Goal: Information Seeking & Learning: Learn about a topic

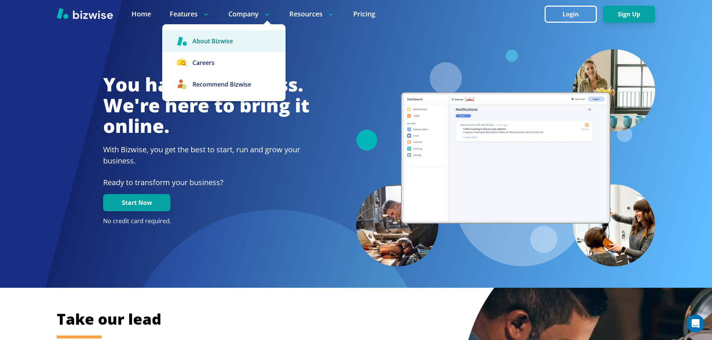
click at [236, 42] on link "About Bizwise" at bounding box center [223, 41] width 123 height 22
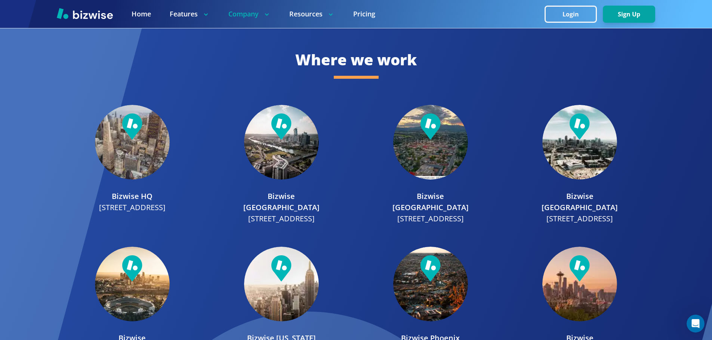
scroll to position [859, 0]
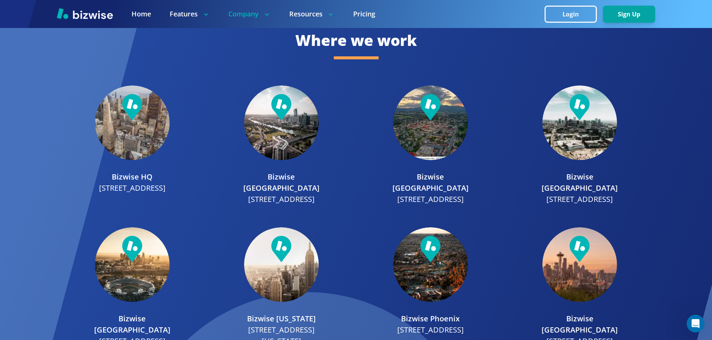
click at [460, 133] on img at bounding box center [430, 123] width 75 height 75
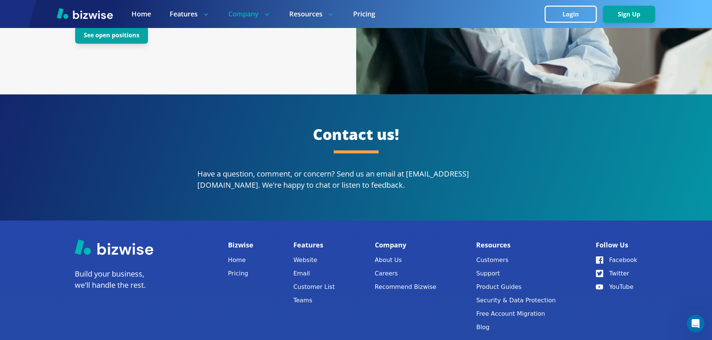
scroll to position [1353, 0]
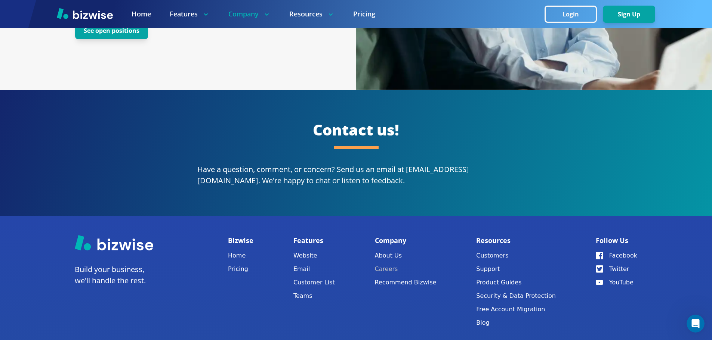
click at [398, 264] on link "Careers" at bounding box center [406, 269] width 62 height 10
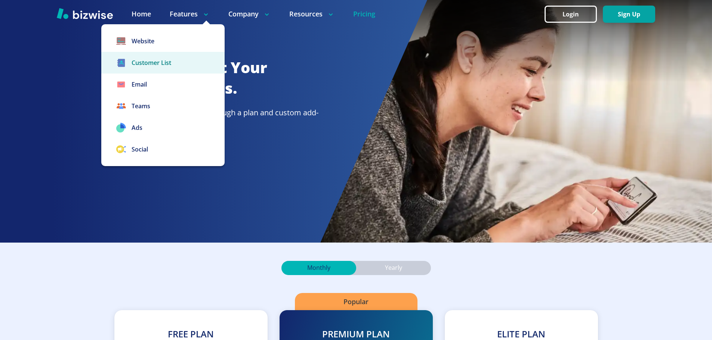
click at [161, 63] on link "Customer List" at bounding box center [162, 63] width 123 height 22
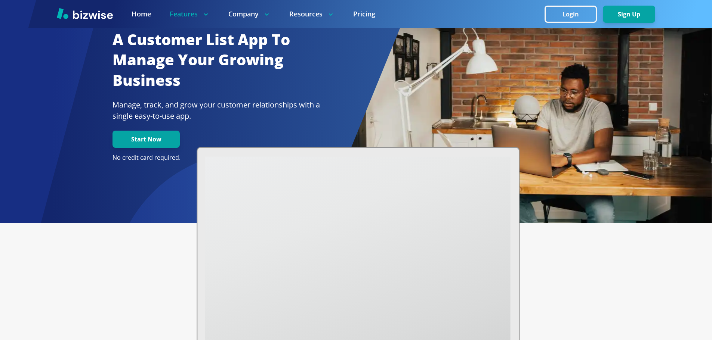
scroll to position [37, 0]
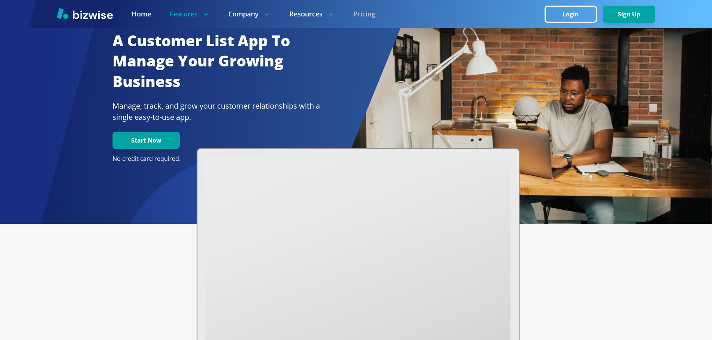
click at [372, 16] on link "Pricing" at bounding box center [364, 13] width 22 height 9
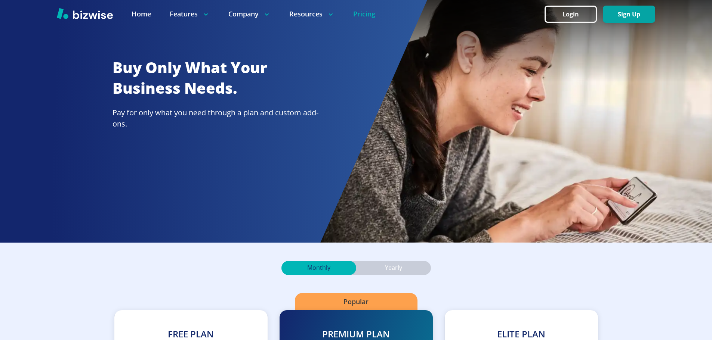
click at [366, 13] on link "Pricing" at bounding box center [364, 13] width 22 height 9
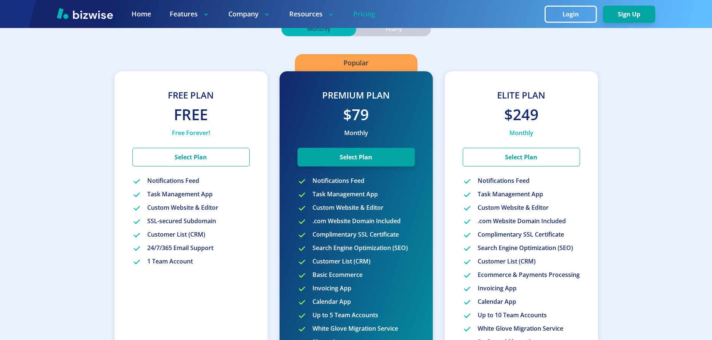
scroll to position [224, 0]
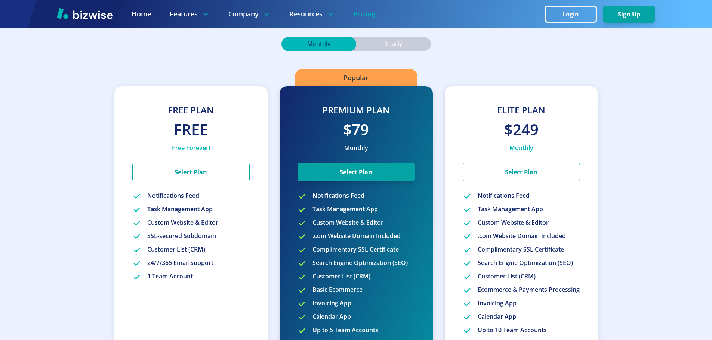
click at [399, 41] on p "Yearly" at bounding box center [393, 44] width 17 height 8
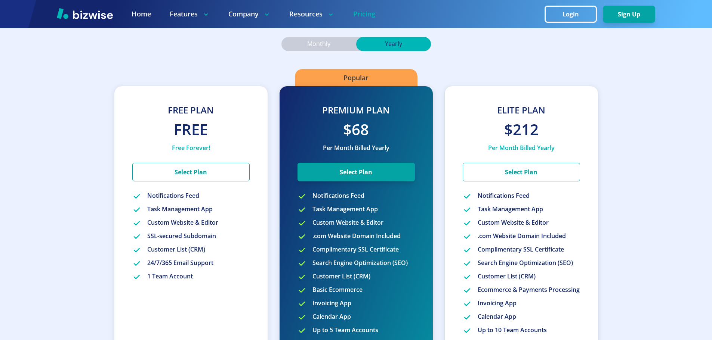
click at [332, 45] on div "Monthly" at bounding box center [318, 44] width 75 height 14
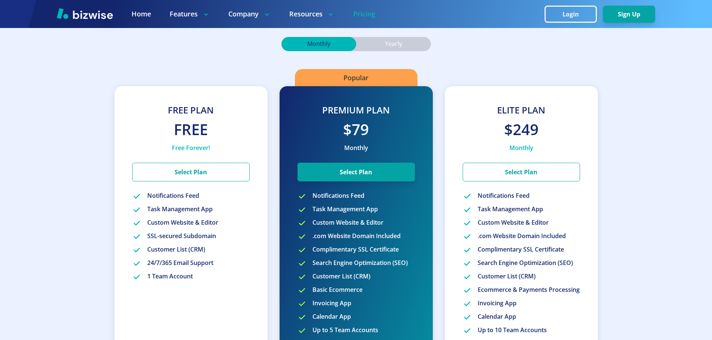
click at [386, 39] on div "Yearly" at bounding box center [393, 44] width 75 height 14
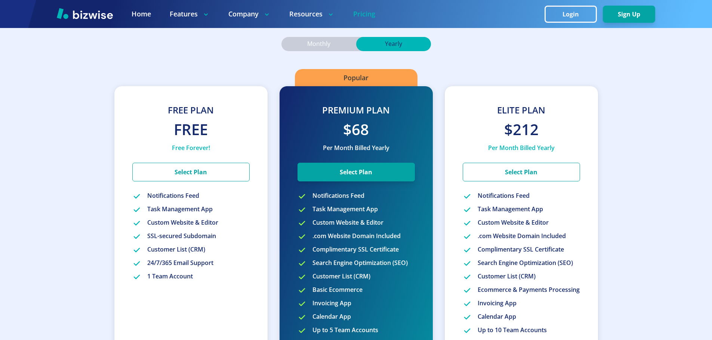
click at [345, 40] on div "Monthly" at bounding box center [318, 44] width 75 height 14
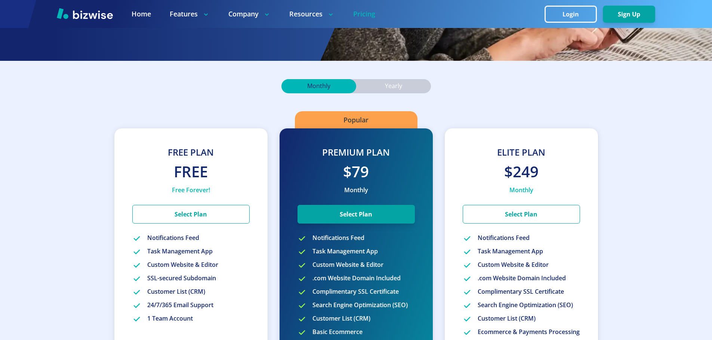
scroll to position [187, 0]
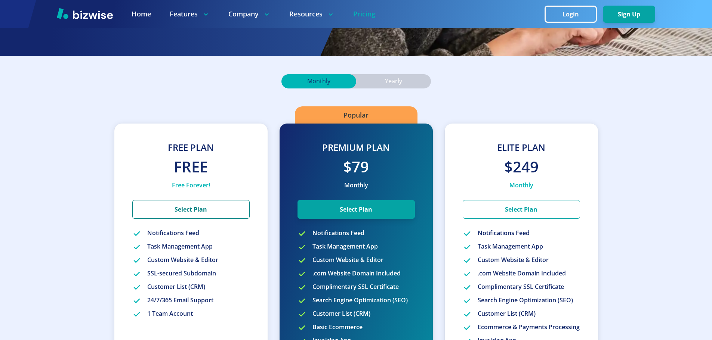
click at [214, 204] on button "Select Plan" at bounding box center [190, 209] width 117 height 19
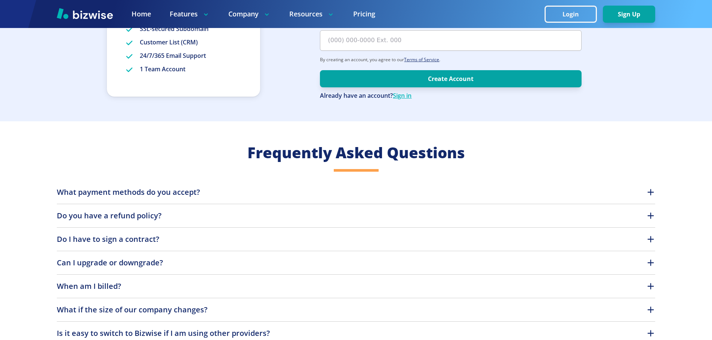
scroll to position [187, 0]
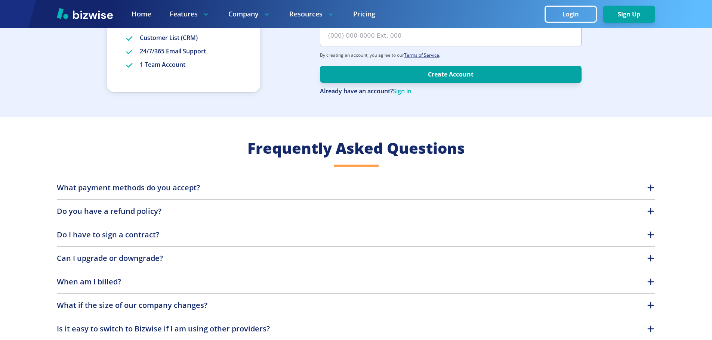
click at [324, 189] on button "What payment methods do you accept?" at bounding box center [356, 187] width 598 height 11
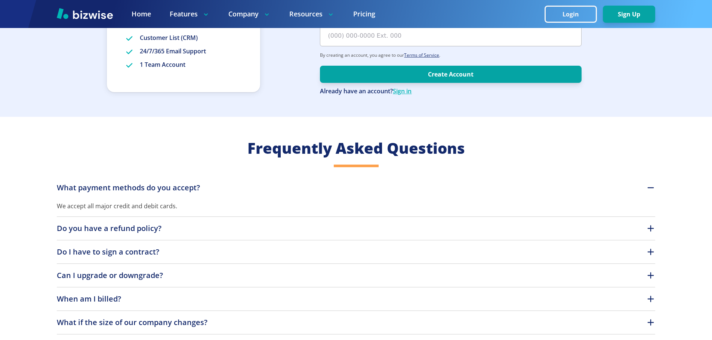
click at [325, 189] on button "What payment methods do you accept?" at bounding box center [356, 187] width 598 height 11
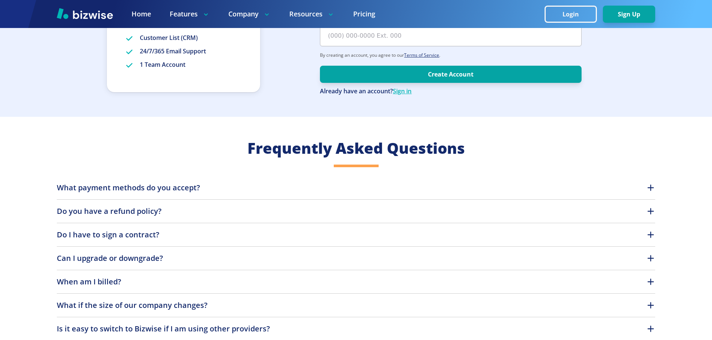
click at [322, 206] on div "What payment methods do you accept? We accept all major credit and debit cards.…" at bounding box center [356, 273] width 598 height 182
click at [324, 212] on button "Do you have a refund policy?" at bounding box center [356, 211] width 598 height 11
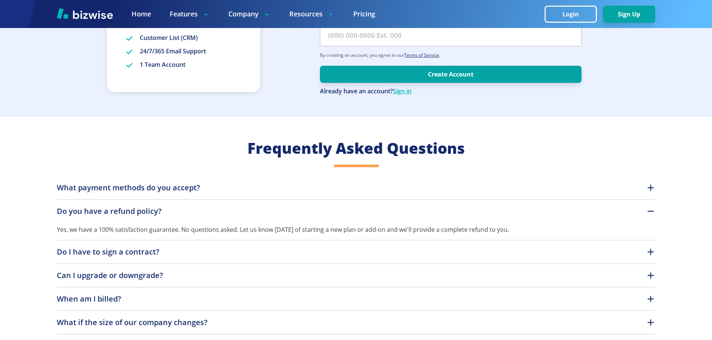
click at [289, 218] on p "Yes, we have a 100% satisfaction guarantee. No questions asked. Let us know [DA…" at bounding box center [356, 225] width 598 height 17
click at [289, 258] on button "Do I have to sign a contract?" at bounding box center [356, 252] width 598 height 11
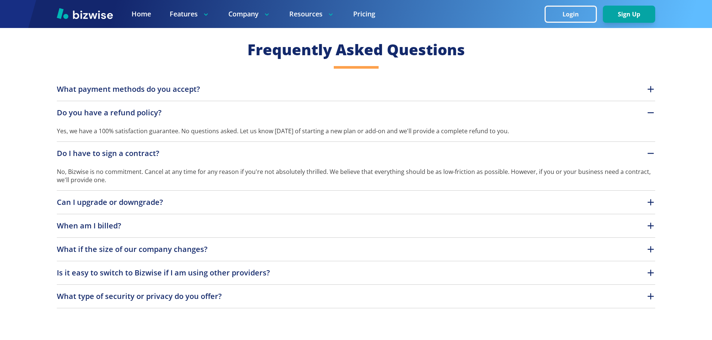
scroll to position [299, 0]
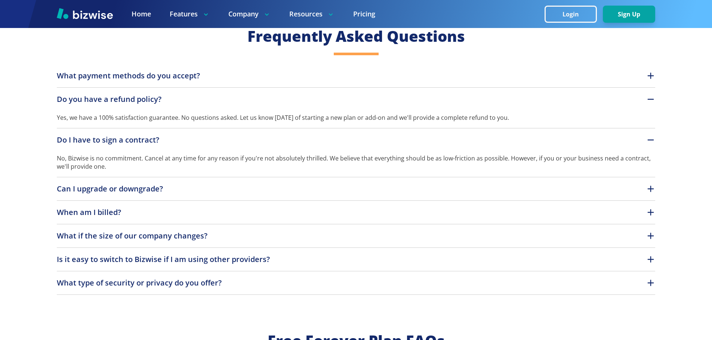
click at [326, 184] on button "Can I upgrade or downgrade?" at bounding box center [356, 188] width 598 height 11
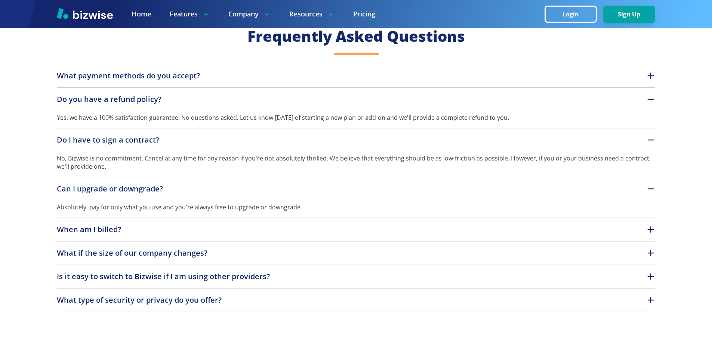
click at [326, 184] on button "Can I upgrade or downgrade?" at bounding box center [356, 188] width 598 height 11
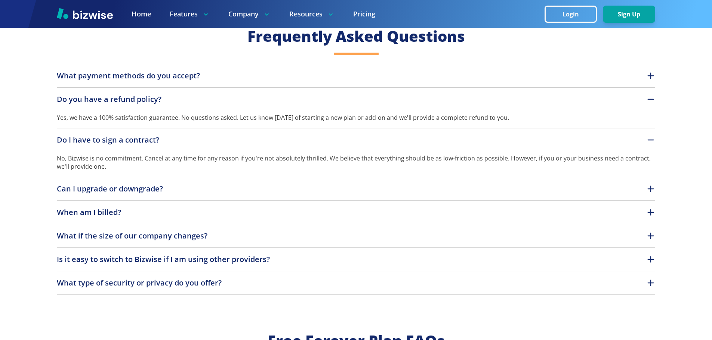
click at [327, 209] on button "When am I billed?" at bounding box center [356, 212] width 598 height 11
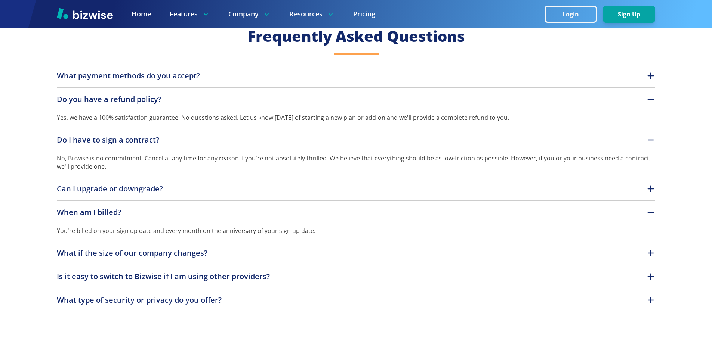
click at [327, 210] on button "When am I billed?" at bounding box center [356, 212] width 598 height 11
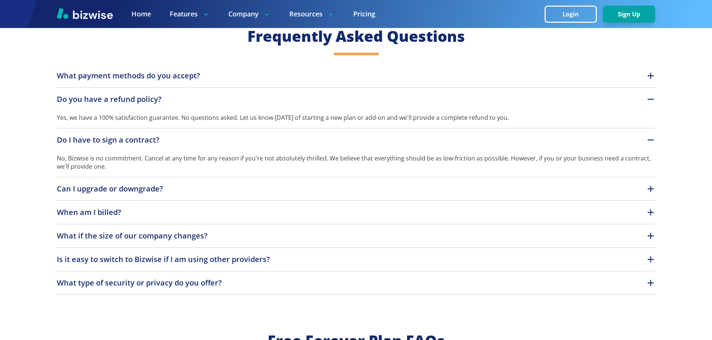
click at [327, 210] on button "When am I billed?" at bounding box center [356, 212] width 598 height 11
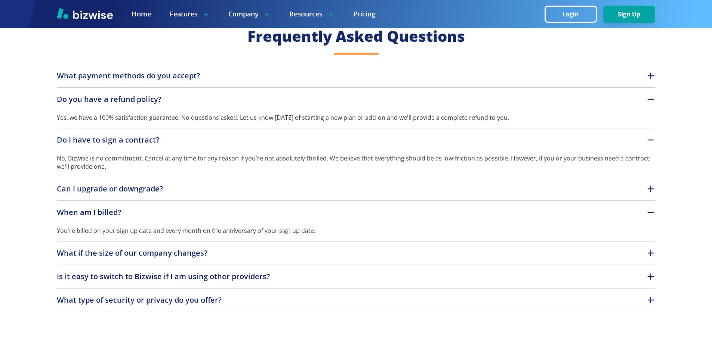
click at [327, 210] on button "When am I billed?" at bounding box center [356, 212] width 598 height 11
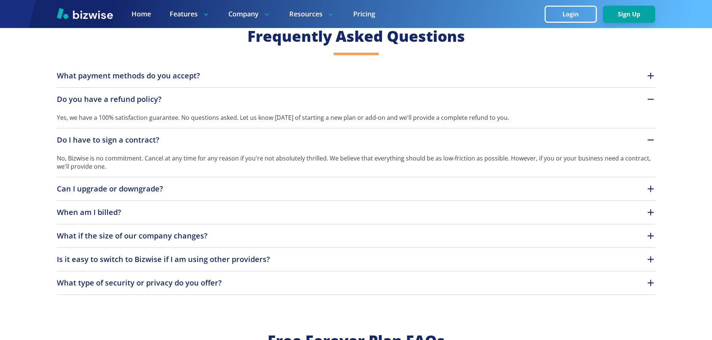
click at [317, 198] on div "Can I upgrade or downgrade? Absolutely, pay for only what you use and you're al…" at bounding box center [356, 192] width 598 height 18
click at [322, 192] on button "Can I upgrade or downgrade?" at bounding box center [356, 188] width 598 height 11
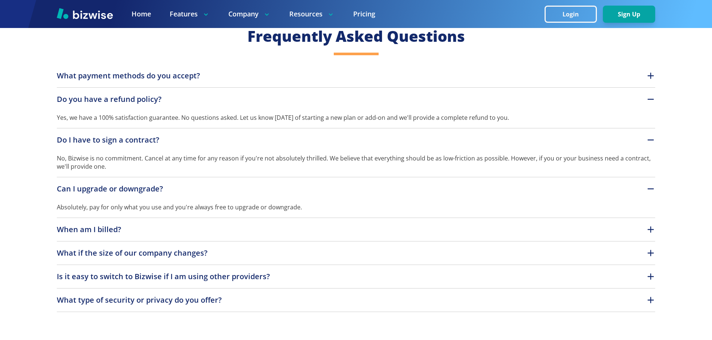
click at [322, 192] on button "Can I upgrade or downgrade?" at bounding box center [356, 188] width 598 height 11
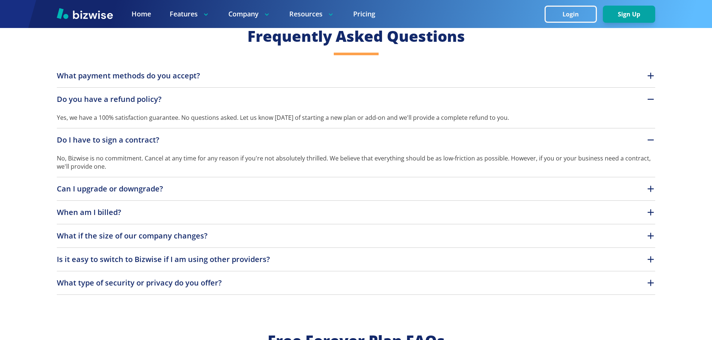
click at [331, 230] on div "What payment methods do you accept? We accept all major credit and debit cards.…" at bounding box center [356, 182] width 598 height 225
click at [327, 235] on button "What if the size of our company changes?" at bounding box center [356, 235] width 598 height 11
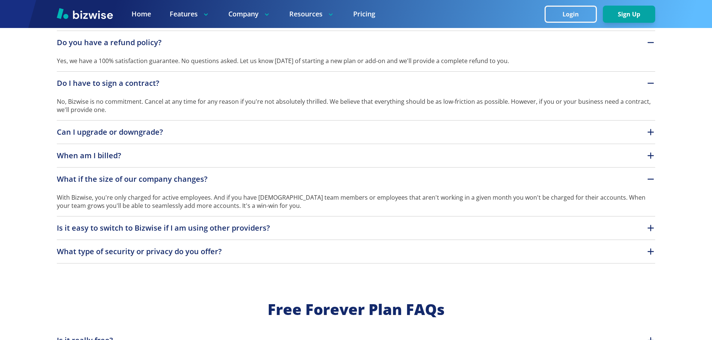
scroll to position [374, 0]
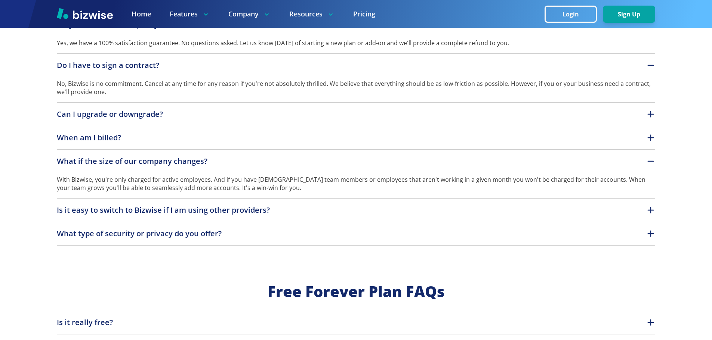
click at [267, 203] on div "What payment methods do you accept? We accept all major credit and debit cards.…" at bounding box center [356, 121] width 598 height 250
click at [249, 210] on p "Is it easy to switch to Bizwise if I am using other providers?" at bounding box center [163, 210] width 213 height 11
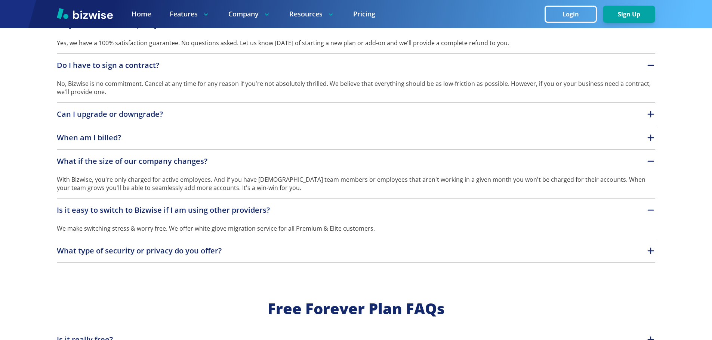
click at [249, 210] on p "Is it easy to switch to Bizwise if I am using other providers?" at bounding box center [163, 210] width 213 height 11
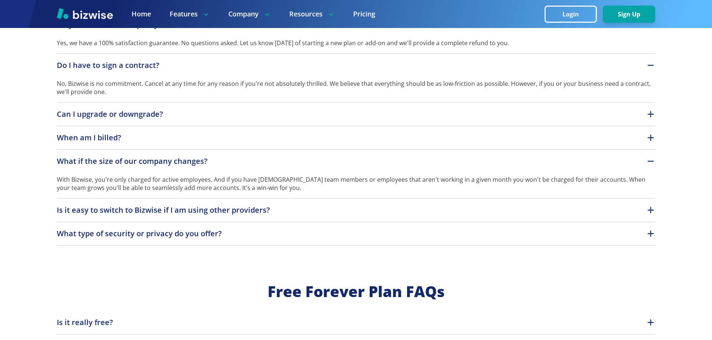
click at [271, 231] on button "What type of security or privacy do you offer?" at bounding box center [356, 233] width 598 height 11
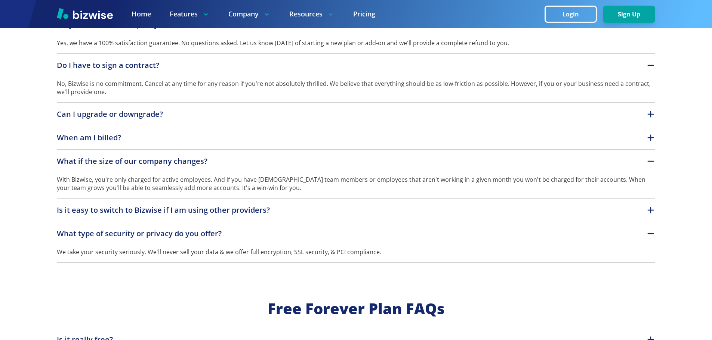
click at [270, 230] on button "What type of security or privacy do you offer?" at bounding box center [356, 233] width 598 height 11
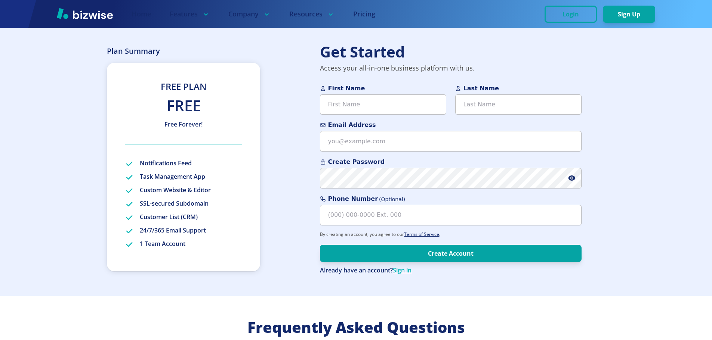
scroll to position [0, 0]
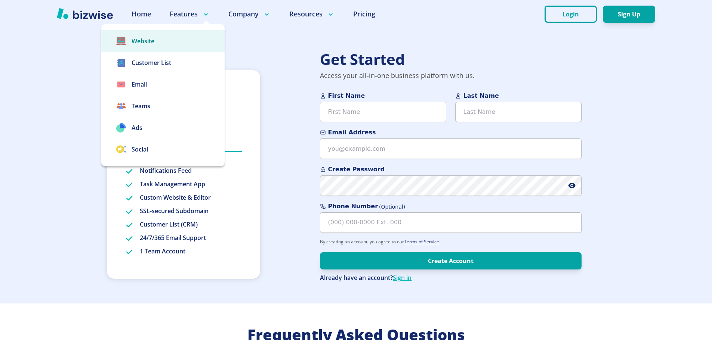
click at [170, 41] on link "Website" at bounding box center [162, 41] width 123 height 22
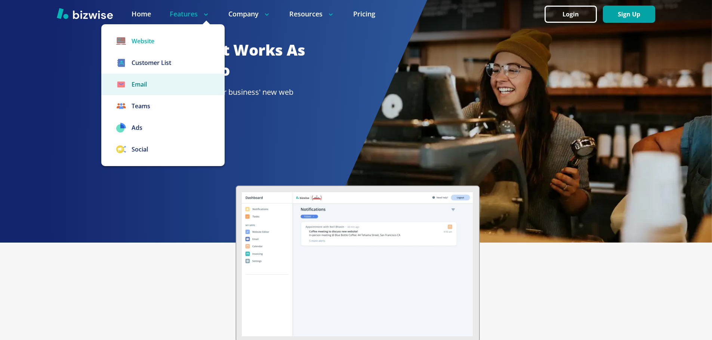
click at [191, 87] on link "Email" at bounding box center [162, 85] width 123 height 22
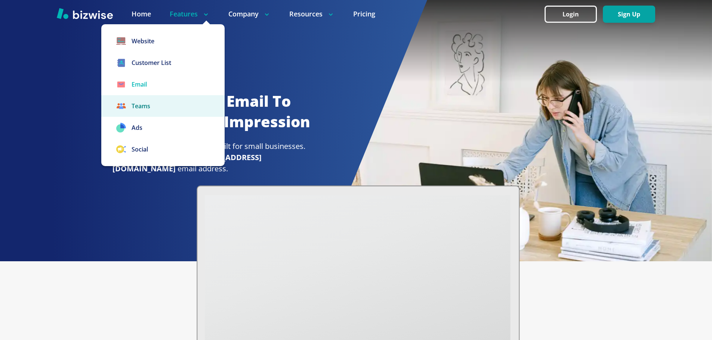
click at [183, 105] on link "Teams" at bounding box center [162, 106] width 123 height 22
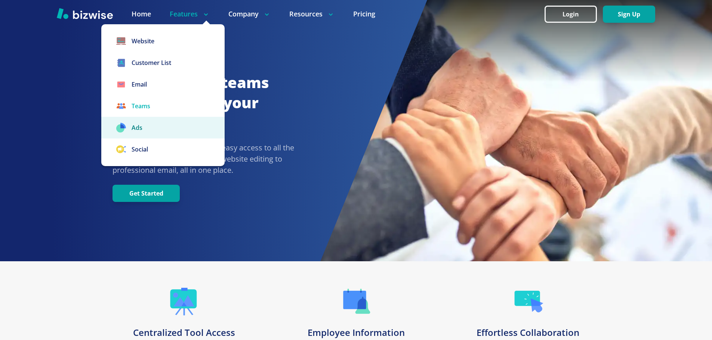
click at [190, 132] on link "Ads" at bounding box center [162, 128] width 123 height 22
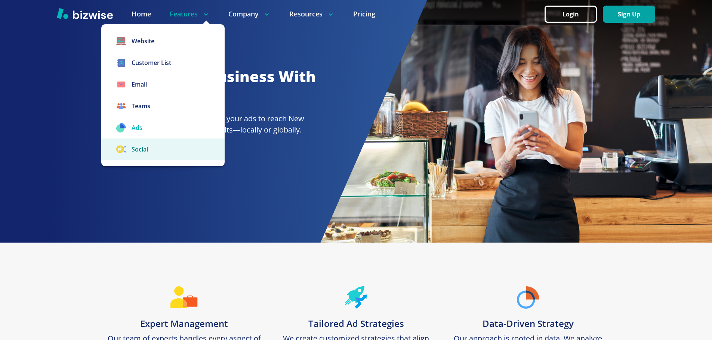
click at [185, 146] on link "Social" at bounding box center [162, 150] width 123 height 22
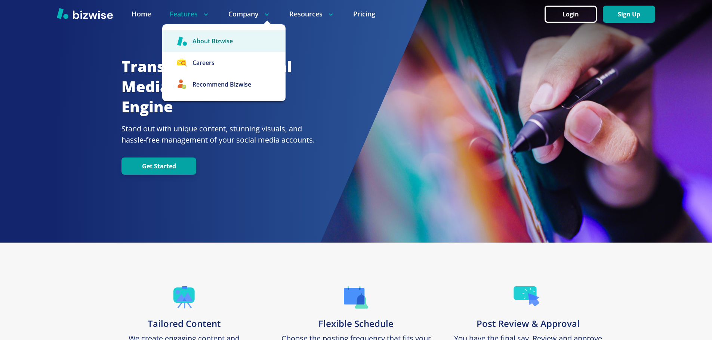
click at [241, 44] on link "About Bizwise" at bounding box center [223, 41] width 123 height 22
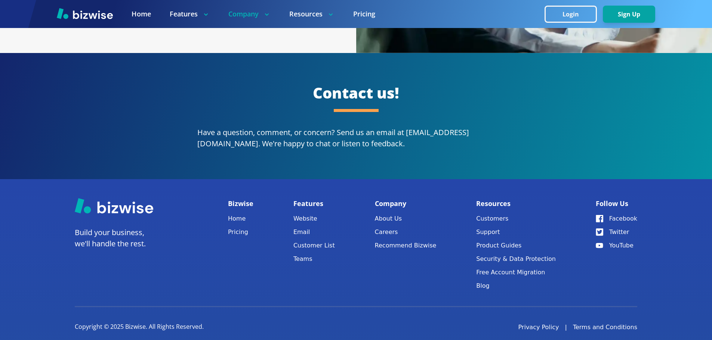
scroll to position [1390, 0]
